Goal: Information Seeking & Learning: Understand process/instructions

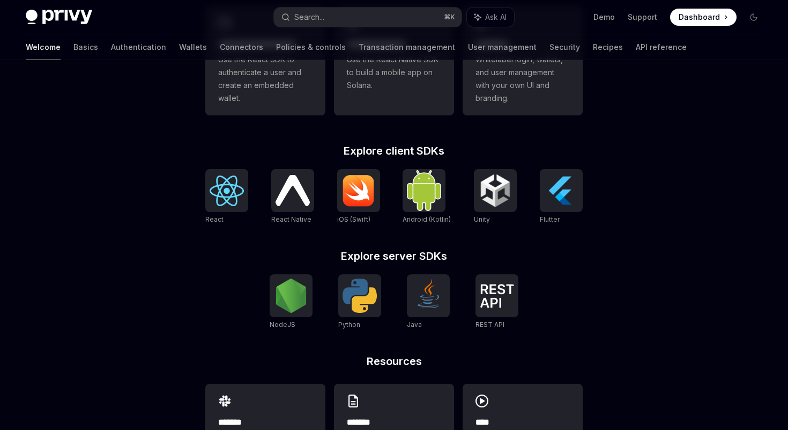
scroll to position [423, 0]
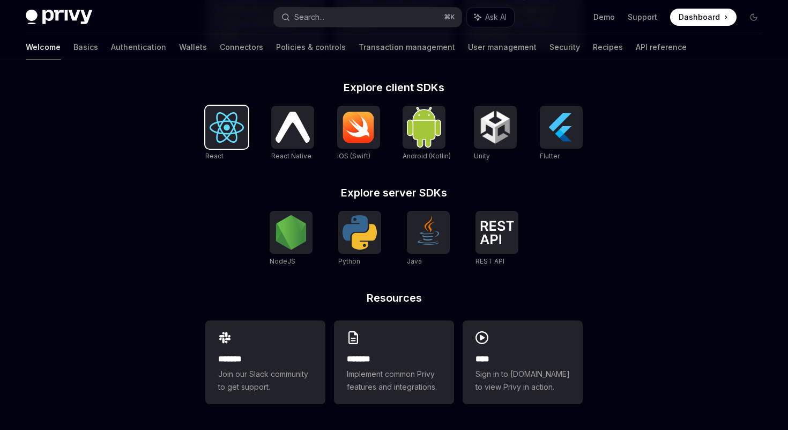
click at [218, 113] on img at bounding box center [227, 127] width 34 height 31
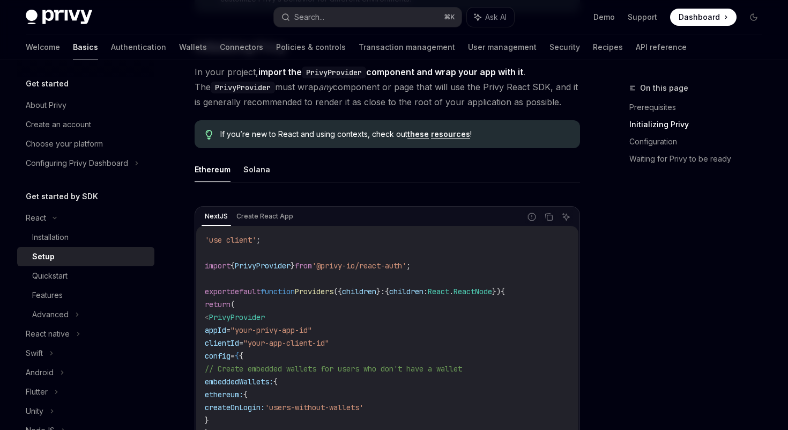
scroll to position [228, 0]
click at [41, 234] on div "Installation" at bounding box center [50, 237] width 36 height 13
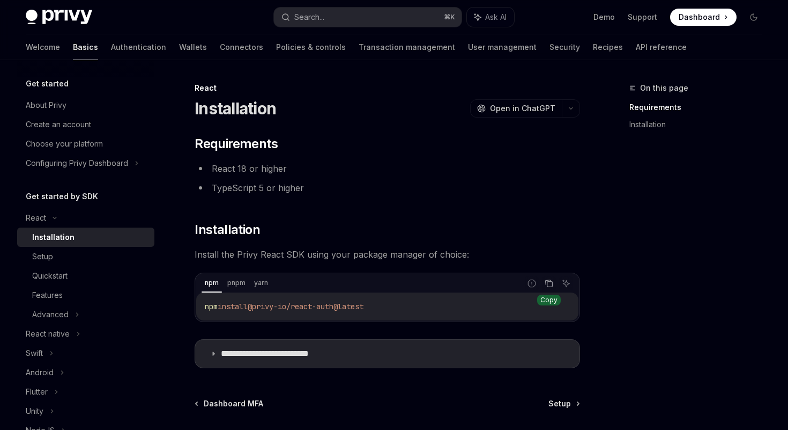
click at [551, 283] on icon "Copy the contents from the code block" at bounding box center [549, 283] width 9 height 9
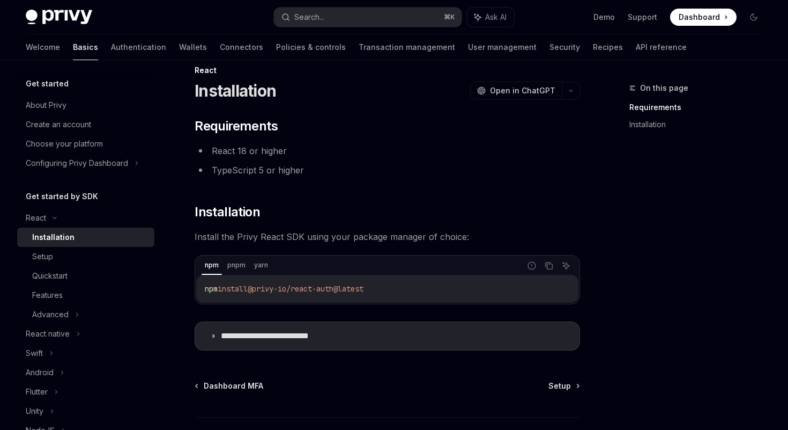
scroll to position [30, 0]
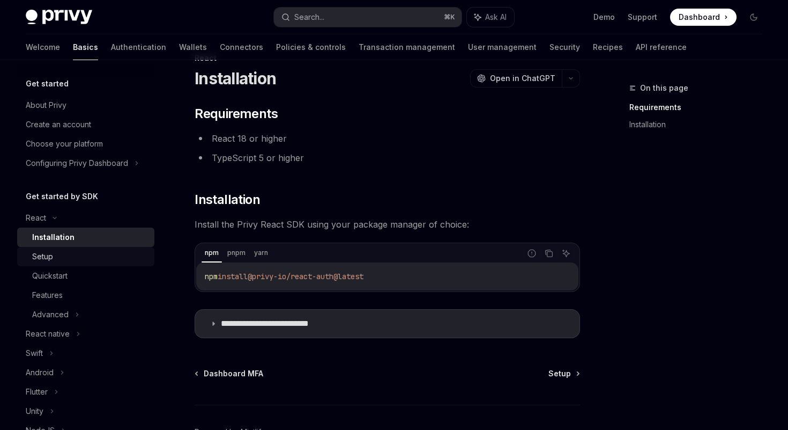
click at [42, 257] on div "Setup" at bounding box center [42, 256] width 21 height 13
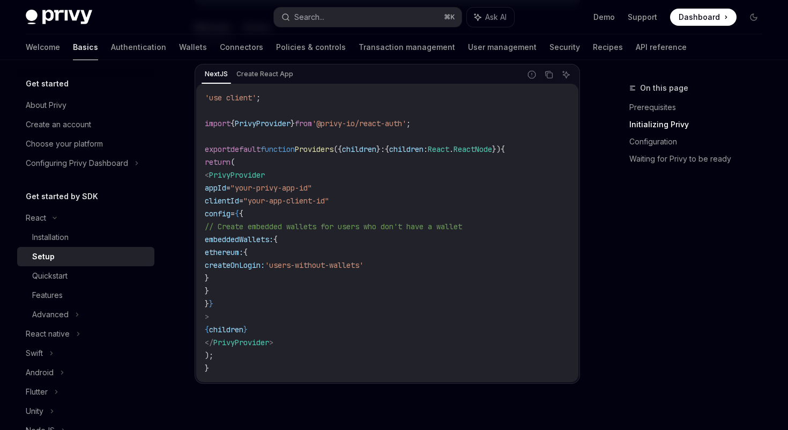
scroll to position [366, 0]
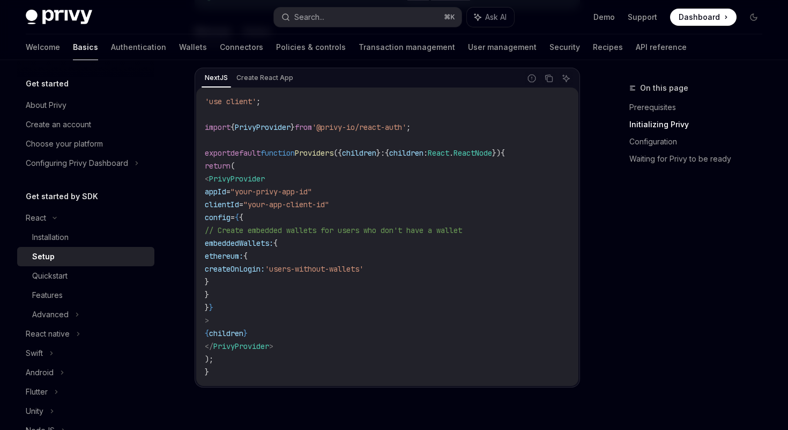
click at [435, 282] on code "'use client' ; import { PrivyProvider } from '@privy-io/react-auth' ; export de…" at bounding box center [387, 236] width 365 height 283
click at [549, 78] on icon "Copy the contents from the code block" at bounding box center [549, 78] width 9 height 9
click at [284, 204] on span ""your-app-client-id"" at bounding box center [286, 205] width 86 height 10
drag, startPoint x: 284, startPoint y: 204, endPoint x: 346, endPoint y: 204, distance: 62.2
click at [329, 204] on span ""your-app-client-id"" at bounding box center [286, 205] width 86 height 10
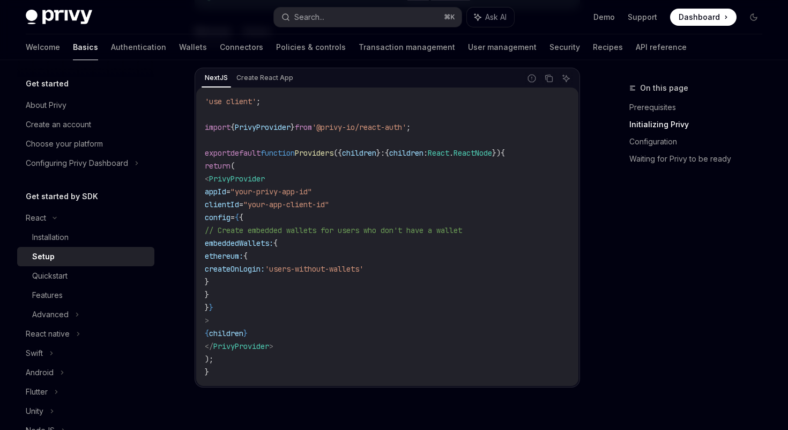
click at [239, 220] on span "{" at bounding box center [237, 217] width 4 height 10
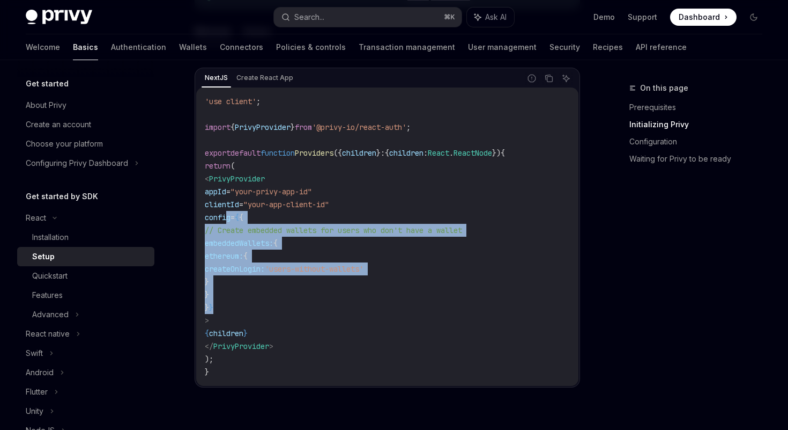
drag, startPoint x: 228, startPoint y: 219, endPoint x: 258, endPoint y: 306, distance: 91.8
click at [258, 306] on code "'use client' ; import { PrivyProvider } from '@privy-io/react-auth' ; export de…" at bounding box center [387, 236] width 365 height 283
copy code "config = { { // Create embedded wallets for users who don't have a wallet embed…"
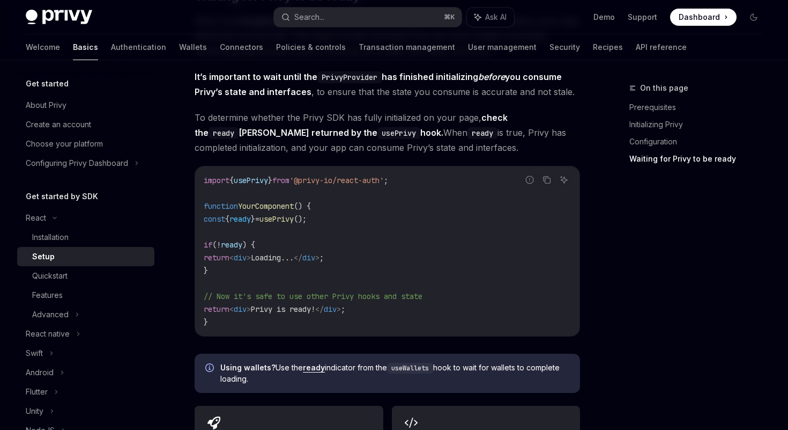
scroll to position [1105, 0]
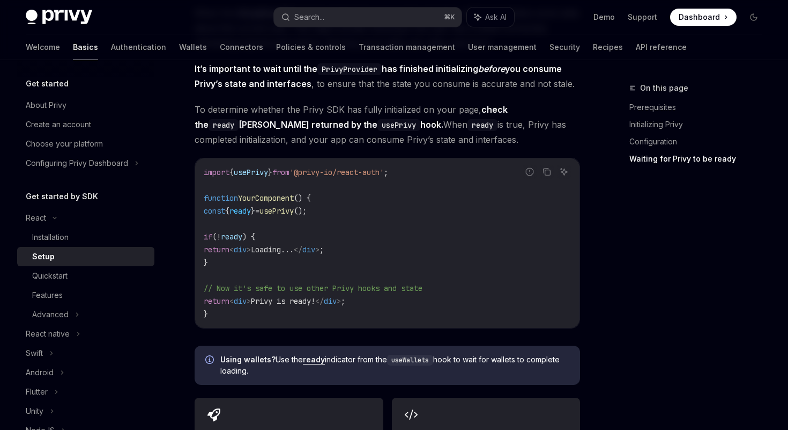
click at [212, 172] on span "import" at bounding box center [217, 172] width 26 height 10
drag, startPoint x: 243, startPoint y: 172, endPoint x: 462, endPoint y: 172, distance: 218.8
click at [462, 172] on code "import { usePrivy } from '@privy-io/react-auth' ; function YourComponent () { c…" at bounding box center [387, 243] width 367 height 154
copy code "import { usePrivy } from '@privy-io/react-auth' ;"
click at [218, 209] on span "const" at bounding box center [214, 211] width 21 height 10
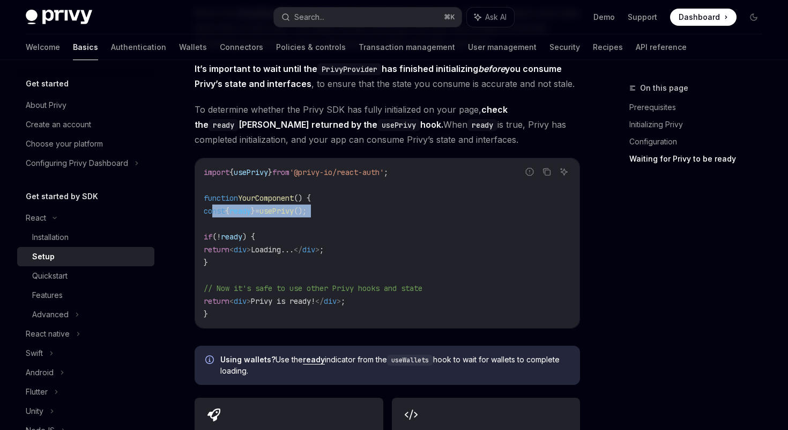
drag, startPoint x: 218, startPoint y: 209, endPoint x: 359, endPoint y: 209, distance: 141.6
click at [359, 209] on code "import { usePrivy } from '@privy-io/react-auth' ; function YourComponent () { c…" at bounding box center [387, 243] width 367 height 154
copy code "const { ready } = usePrivy ();"
click at [209, 233] on span "if" at bounding box center [208, 237] width 9 height 10
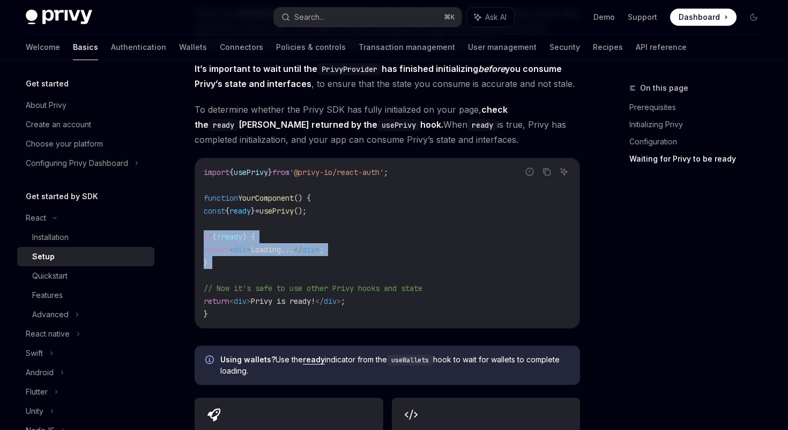
drag, startPoint x: 209, startPoint y: 233, endPoint x: 226, endPoint y: 259, distance: 30.6
click at [226, 259] on code "import { usePrivy } from '@privy-io/react-auth' ; function YourComponent () { c…" at bounding box center [387, 243] width 367 height 154
copy code "if ( ! ready ) { return < div > Loading... </ div > ; }"
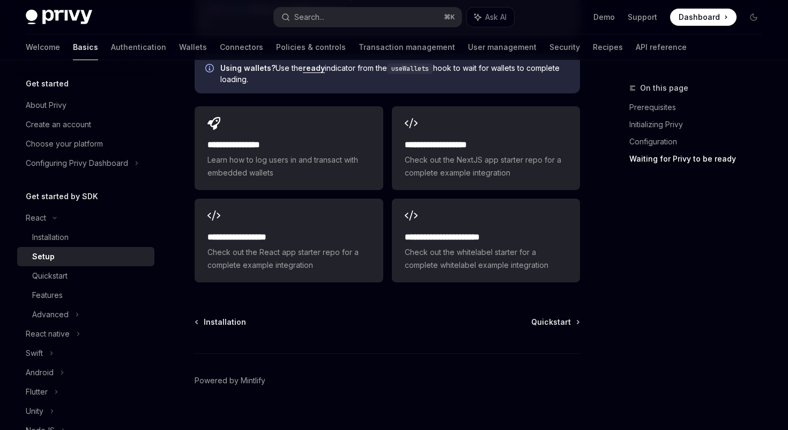
scroll to position [1412, 0]
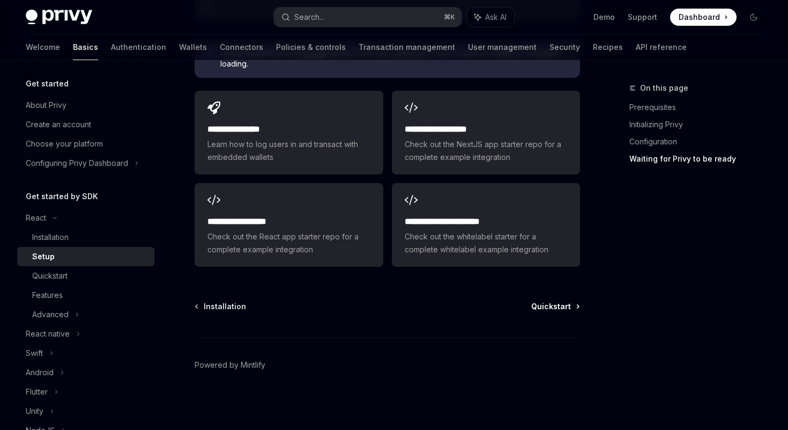
click at [559, 306] on span "Quickstart" at bounding box center [551, 306] width 40 height 11
type textarea "*"
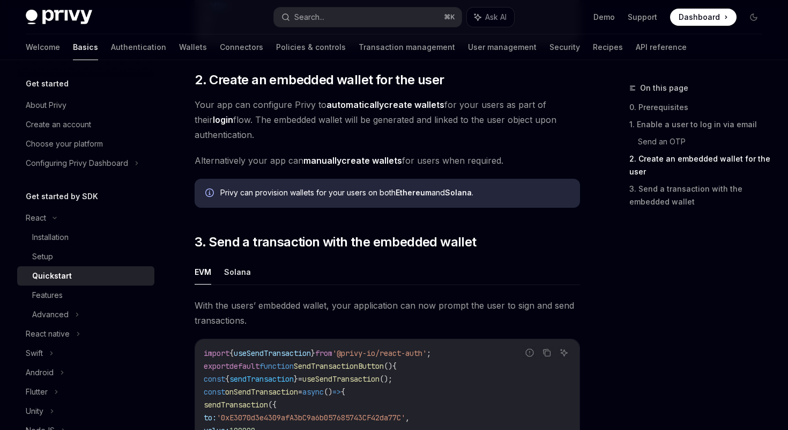
scroll to position [775, 0]
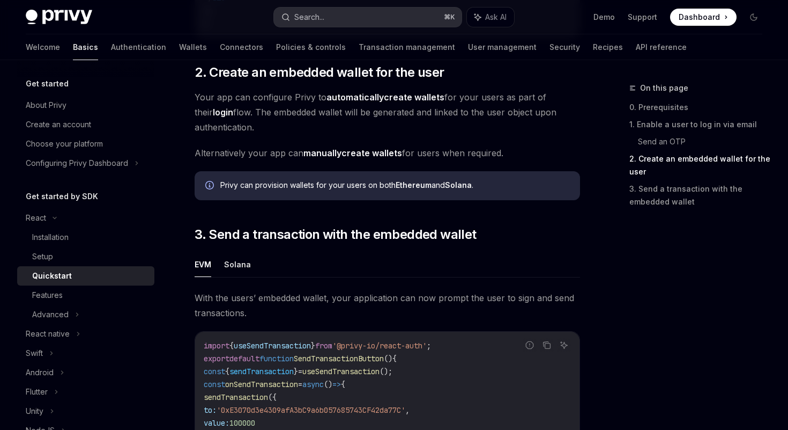
click at [380, 11] on button "Search... ⌘ K" at bounding box center [367, 17] width 187 height 19
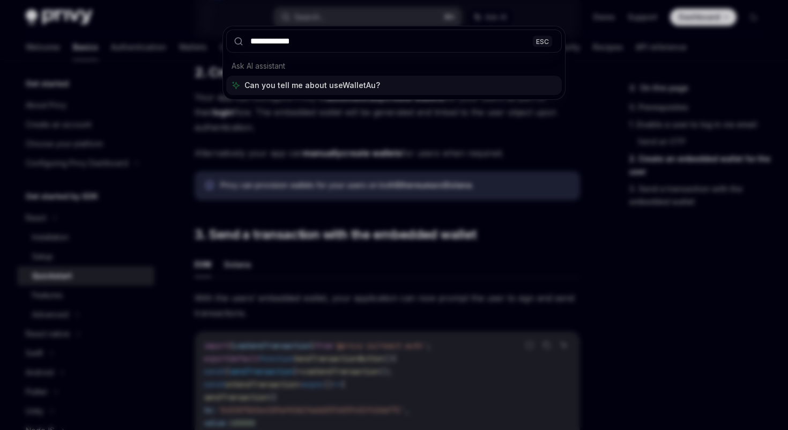
type input "**********"
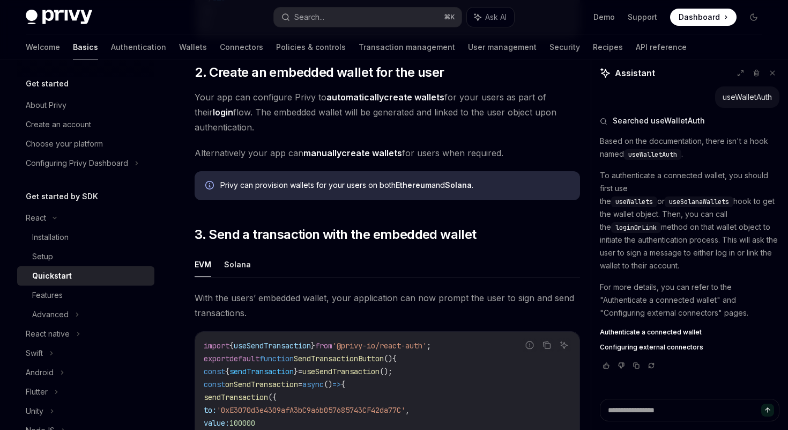
type textarea "*"
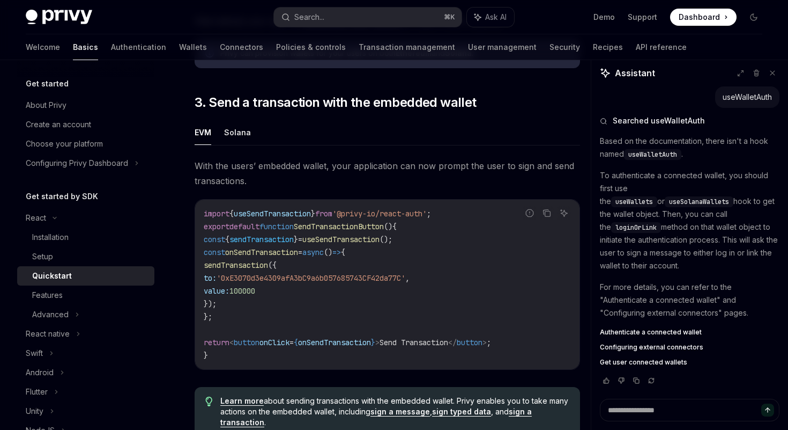
scroll to position [907, 0]
click at [420, 16] on button "Search... ⌘ K" at bounding box center [367, 17] width 187 height 19
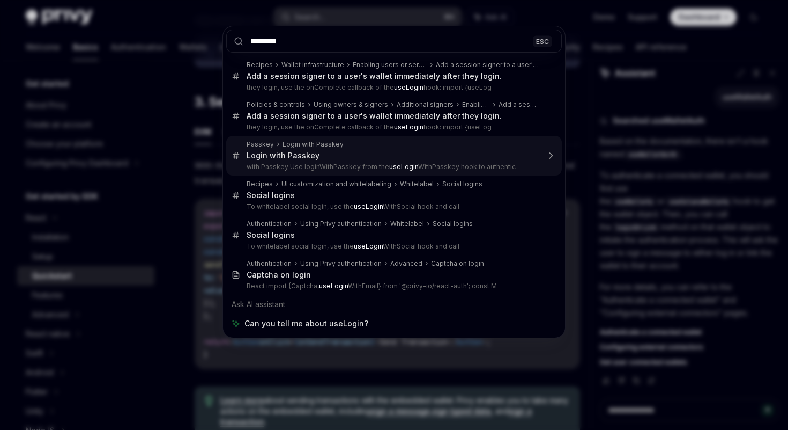
type input "********"
click at [219, 172] on div "******** ESC Recipes Wallet infrastructure Enabling users or servers to execute…" at bounding box center [394, 215] width 788 height 430
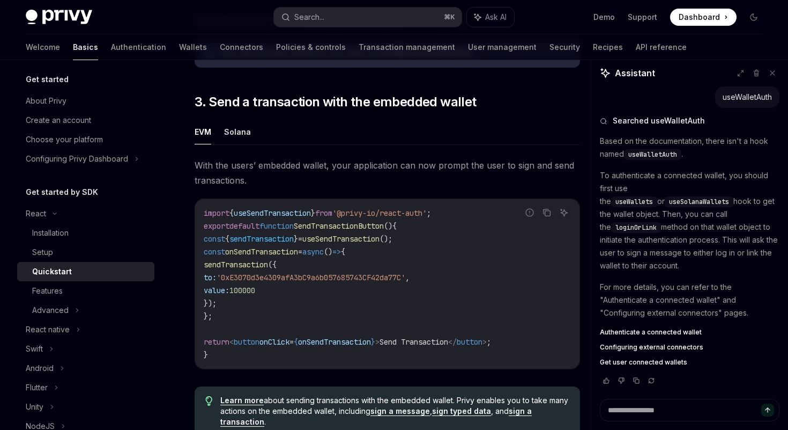
scroll to position [0, 0]
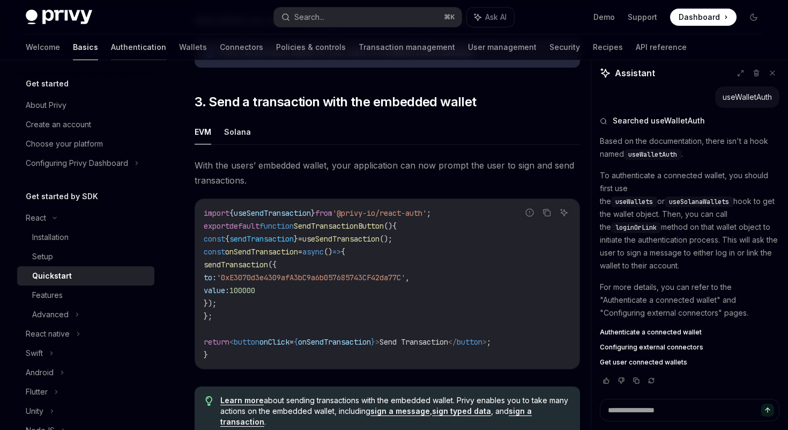
click at [111, 49] on link "Authentication" at bounding box center [138, 47] width 55 height 26
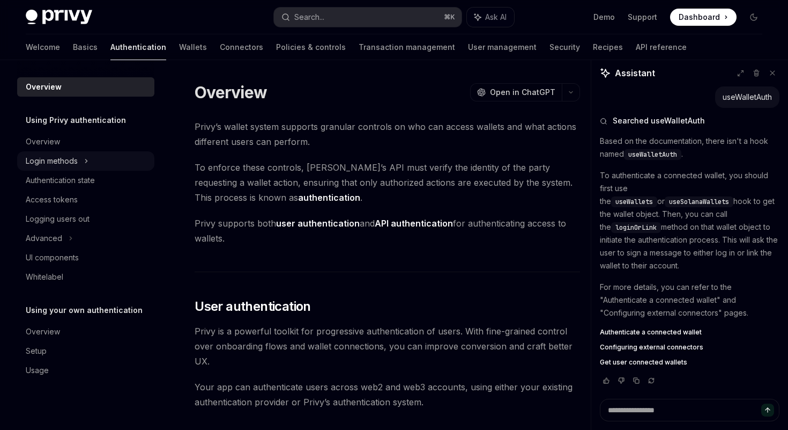
click at [67, 162] on div "Login methods" at bounding box center [52, 160] width 52 height 13
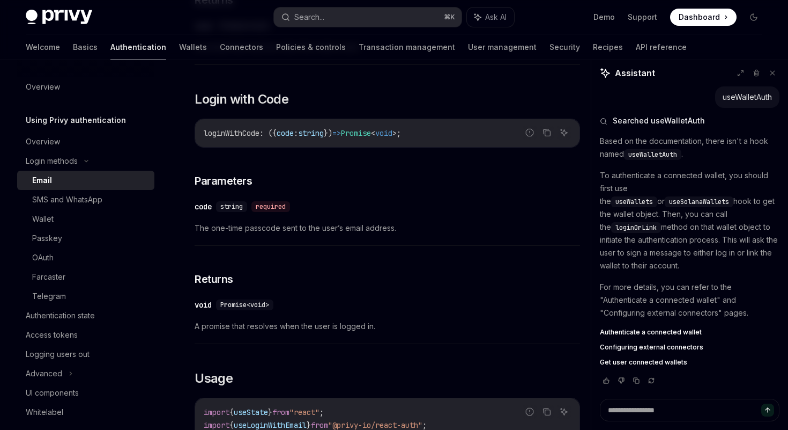
scroll to position [610, 0]
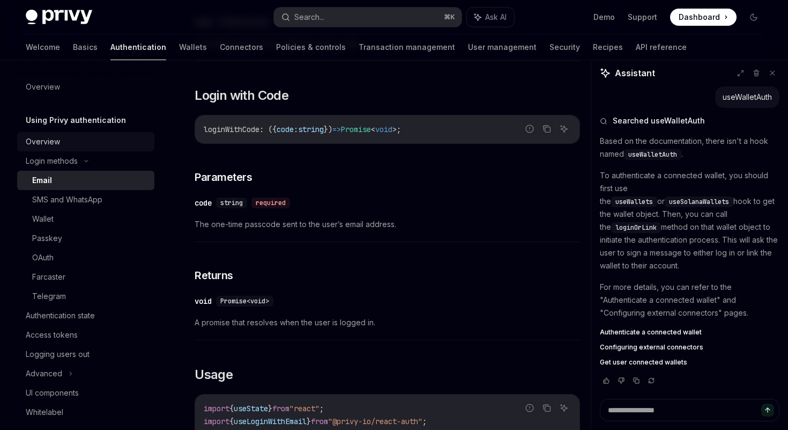
click at [58, 141] on div "Overview" at bounding box center [43, 141] width 34 height 13
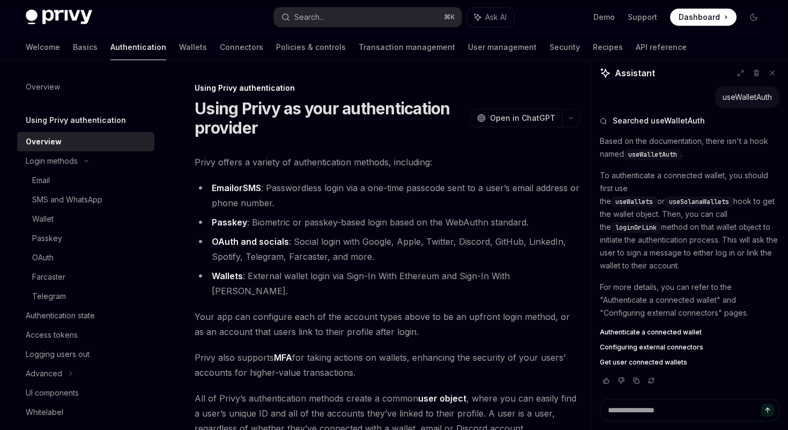
scroll to position [206, 0]
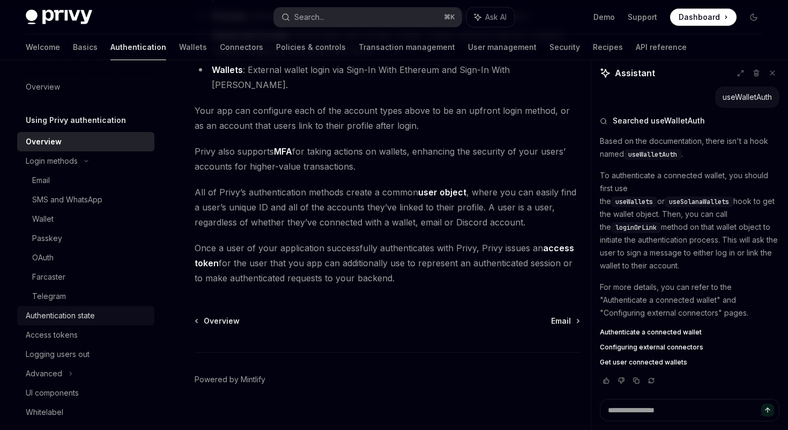
click at [59, 313] on div "Authentication state" at bounding box center [60, 315] width 69 height 13
type textarea "*"
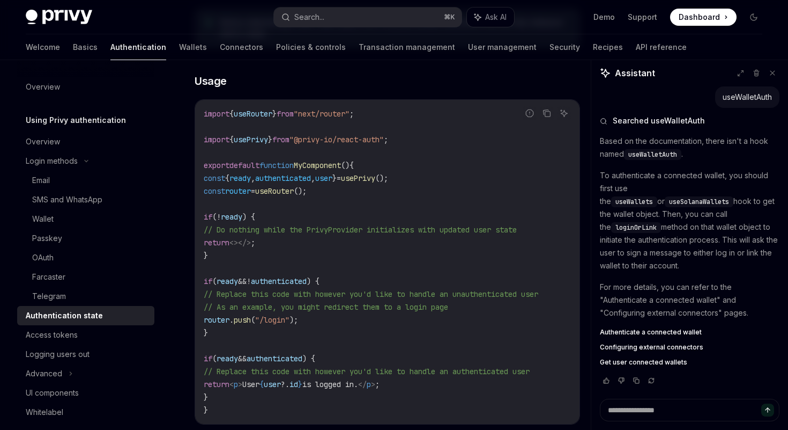
scroll to position [300, 0]
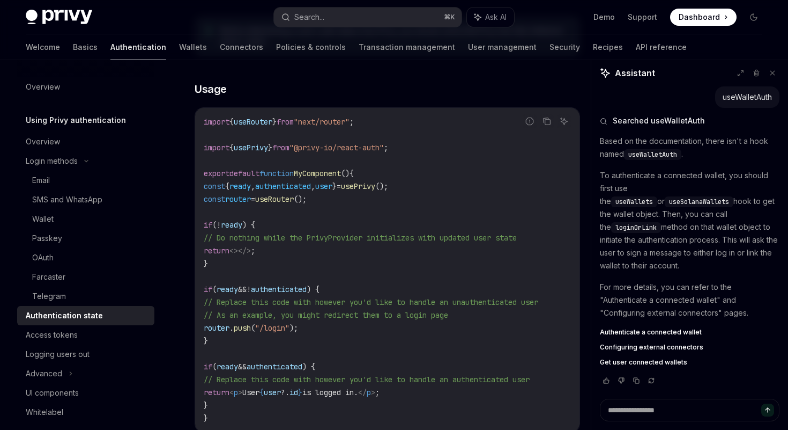
click at [206, 287] on span "if" at bounding box center [208, 289] width 9 height 10
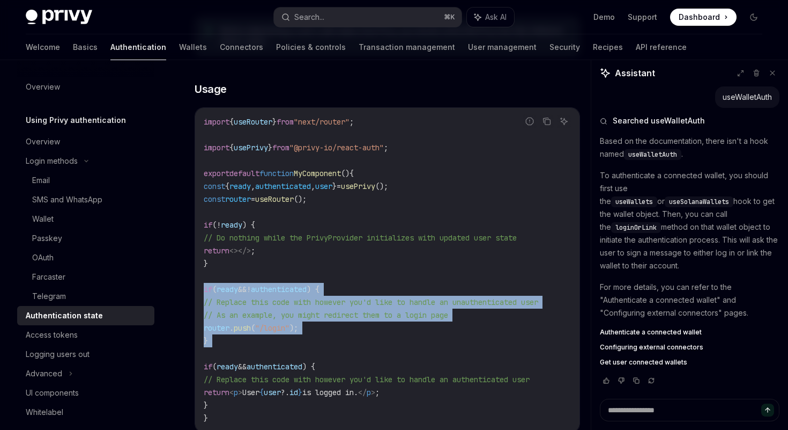
drag, startPoint x: 206, startPoint y: 287, endPoint x: 222, endPoint y: 343, distance: 58.6
click at [222, 343] on code "import { useRouter } from "next/router" ; import { usePrivy } from "@privy-io/r…" at bounding box center [387, 269] width 367 height 309
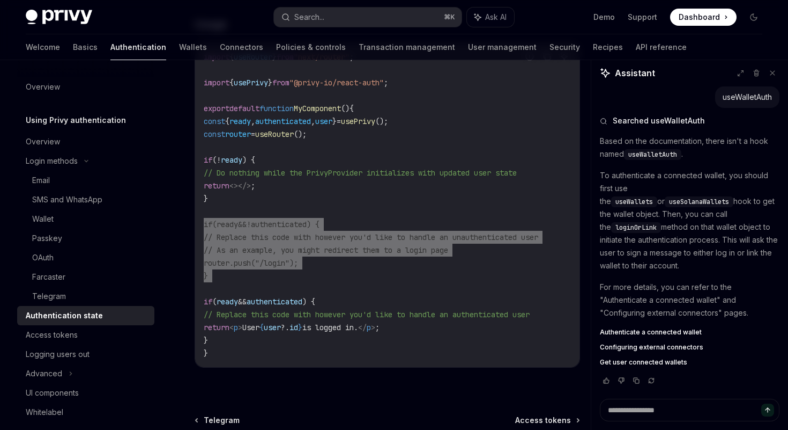
scroll to position [375, 0]
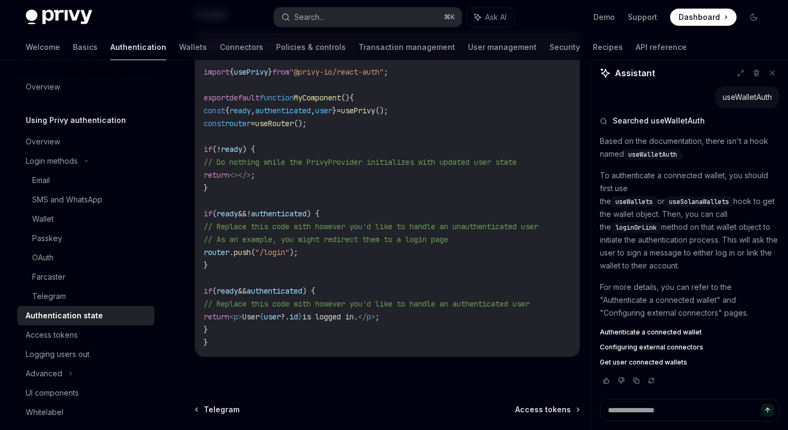
click at [350, 392] on div "Using Privy authentication Authentication state OpenAI Open in ChatGPT OpenAI O…" at bounding box center [286, 119] width 591 height 827
click at [320, 19] on div "Search..." at bounding box center [309, 17] width 30 height 13
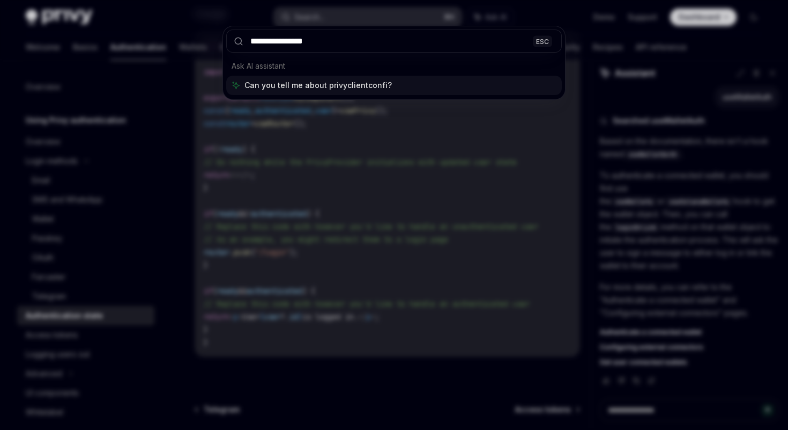
type input "**********"
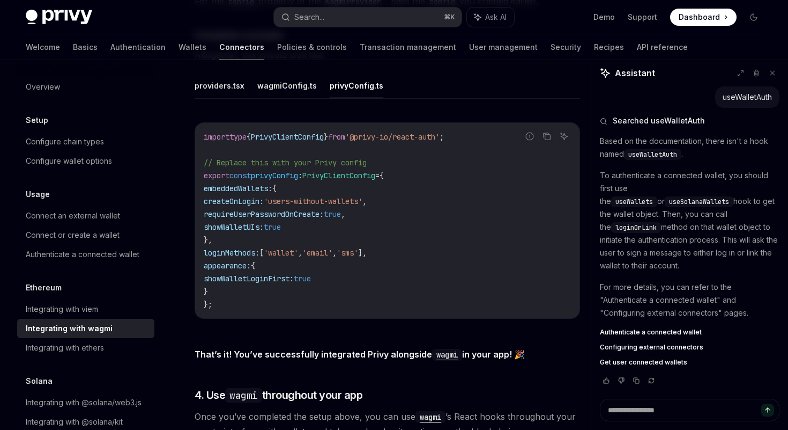
scroll to position [1958, 0]
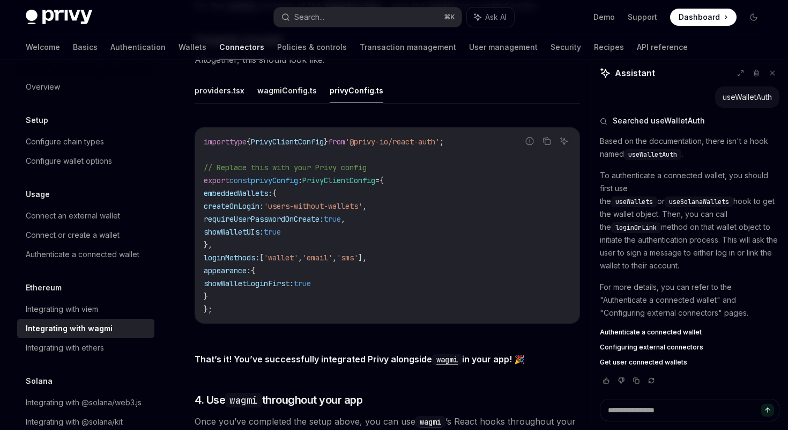
click at [288, 278] on span "showWalletLoginFirst:" at bounding box center [249, 283] width 90 height 10
copy span "showWalletLoginFirst"
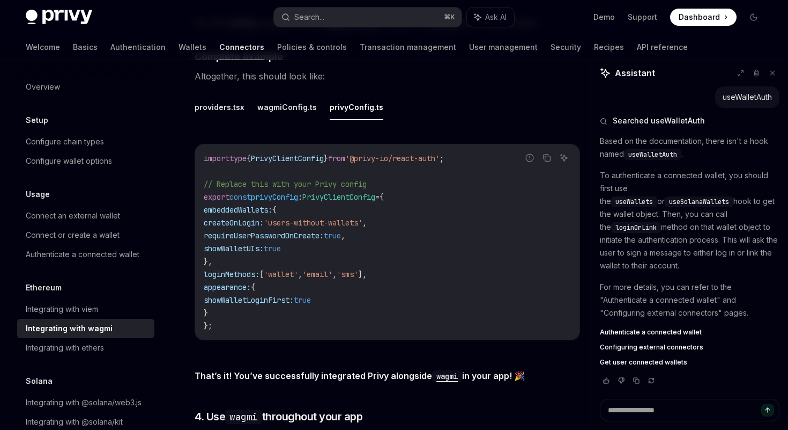
scroll to position [1957, 0]
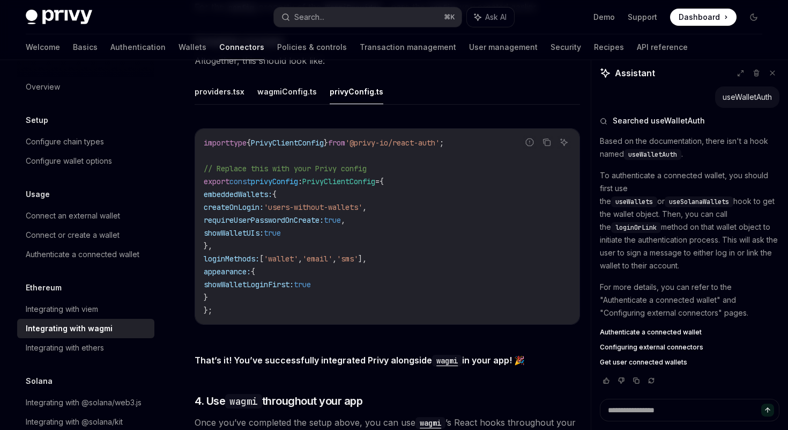
click at [338, 178] on span "PrivyClientConfig" at bounding box center [338, 181] width 73 height 10
click at [293, 88] on button "wagmiConfig.ts" at bounding box center [287, 91] width 60 height 25
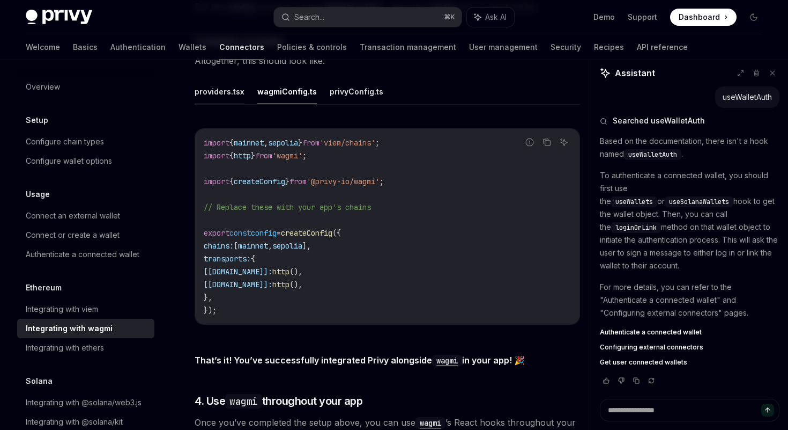
click at [238, 87] on button "providers.tsx" at bounding box center [220, 91] width 50 height 25
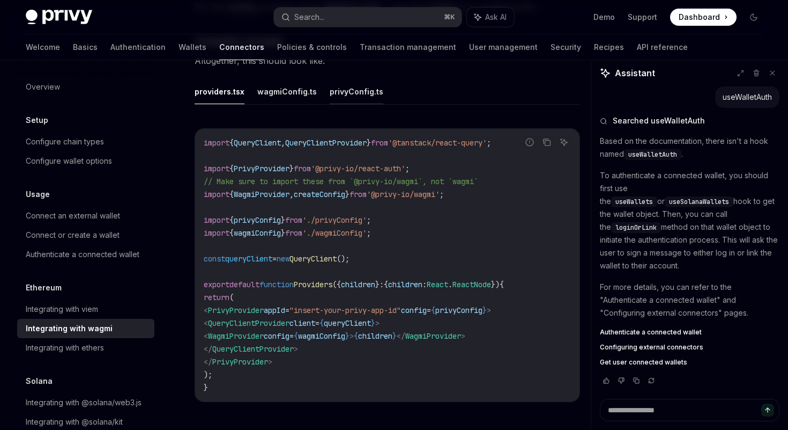
click at [336, 86] on button "privyConfig.ts" at bounding box center [357, 91] width 54 height 25
type textarea "*"
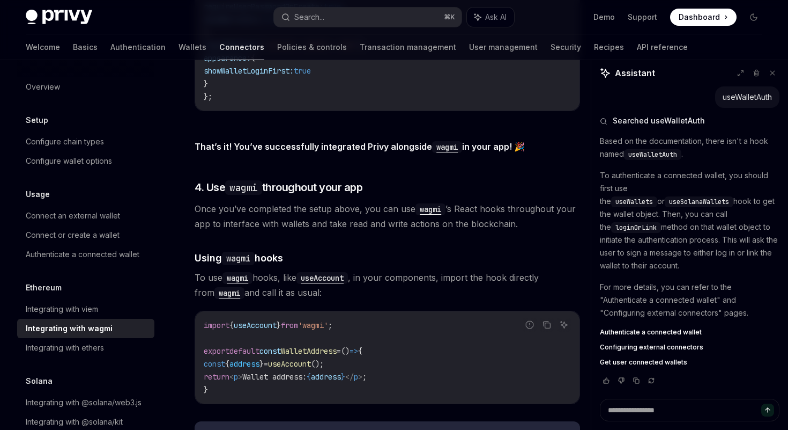
scroll to position [2172, 0]
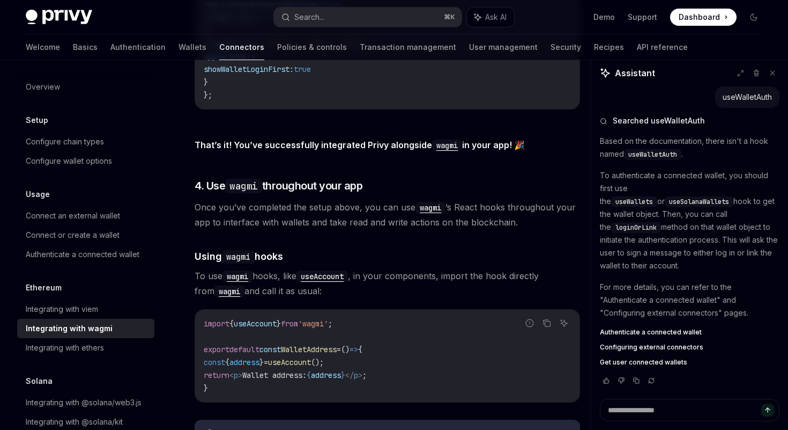
click at [328, 319] on span "'wagmi'" at bounding box center [313, 324] width 30 height 10
copy span "wagmi"
